Goal: Navigation & Orientation: Find specific page/section

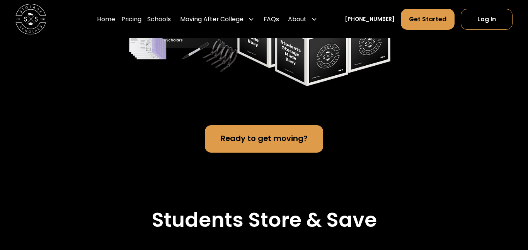
scroll to position [1578, 0]
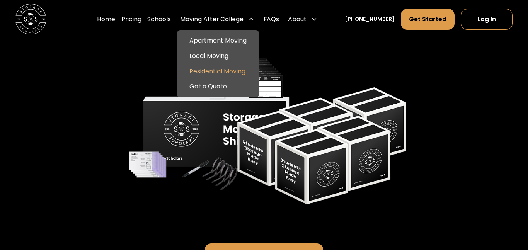
click at [233, 72] on link "Residential Moving" at bounding box center [218, 70] width 76 height 15
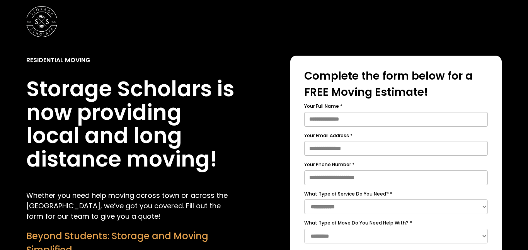
click at [233, 72] on div "Residential Moving Storage Scholars is now providing local and long distance mo…" at bounding box center [131, 139] width 211 height 166
click at [48, 24] on img at bounding box center [41, 21] width 31 height 31
